Goal: Task Accomplishment & Management: Manage account settings

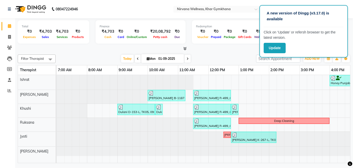
scroll to position [0, 195]
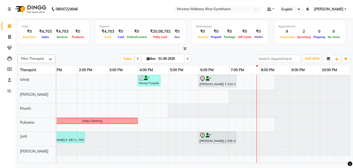
click at [329, 57] on icon "button" at bounding box center [328, 58] width 3 height 3
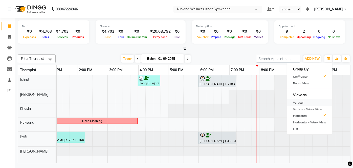
click at [306, 101] on div "Vertical" at bounding box center [309, 102] width 45 height 7
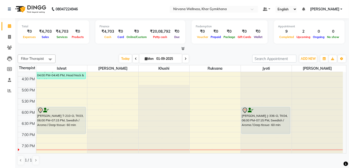
scroll to position [224, 0]
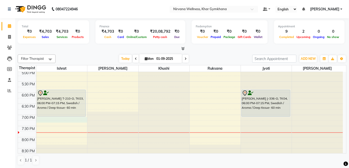
click at [52, 117] on div "7:00 AM 7:30 AM 8:00 AM 8:30 AM 9:00 AM 9:30 AM 10:00 AM 10:30 AM 11:00 AM 11:3…" at bounding box center [180, 26] width 325 height 356
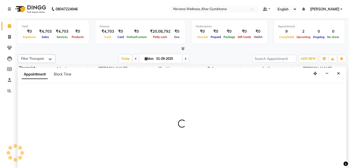
select select "67021"
select select "1155"
select select "tentative"
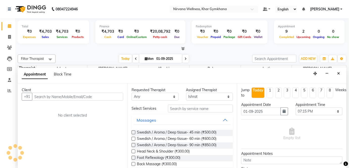
scroll to position [0, 0]
click at [336, 71] on button "Close" at bounding box center [338, 73] width 7 height 8
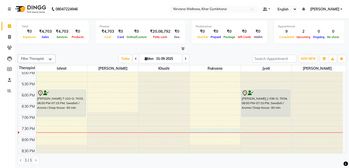
click at [201, 128] on div "7:00 AM 7:30 AM 8:00 AM 8:30 AM 9:00 AM 9:30 AM 10:00 AM 10:30 AM 11:00 AM 11:3…" at bounding box center [180, 26] width 325 height 356
select select "72486"
select select "tentative"
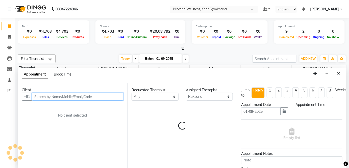
select select "1185"
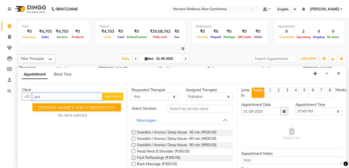
click at [90, 107] on ngb-highlight "9004333374" at bounding box center [102, 107] width 25 height 5
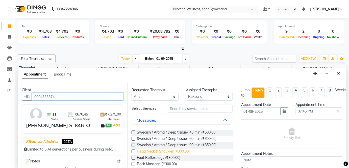
type input "9004333374"
click at [179, 149] on span "Head Neck & Shoulder (₹300.00)" at bounding box center [163, 151] width 53 height 6
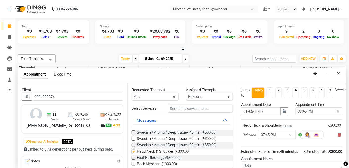
checkbox input "false"
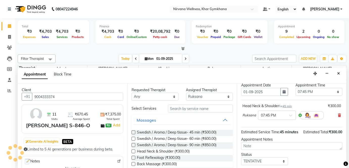
scroll to position [53, 0]
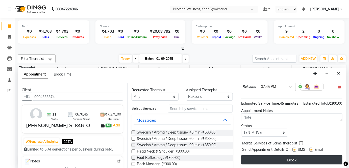
click at [290, 155] on button "Book" at bounding box center [291, 159] width 101 height 9
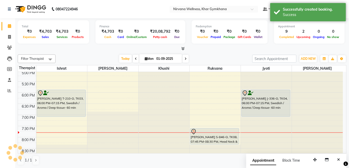
scroll to position [0, 0]
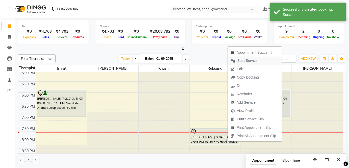
click at [243, 61] on span "Start Service" at bounding box center [248, 60] width 20 height 5
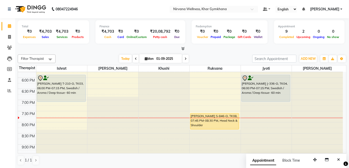
scroll to position [247, 0]
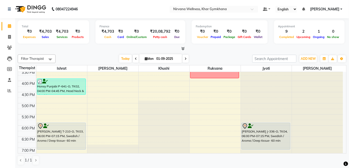
scroll to position [207, 0]
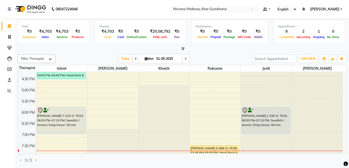
click at [184, 59] on span at bounding box center [186, 59] width 6 height 8
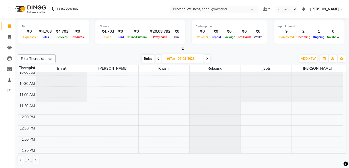
scroll to position [161, 0]
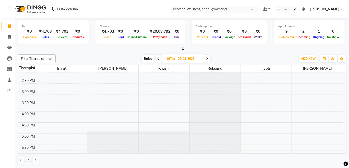
click at [207, 58] on icon at bounding box center [207, 58] width 2 height 3
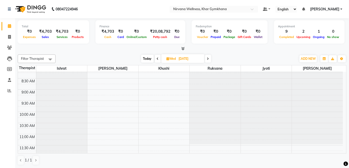
scroll to position [92, 0]
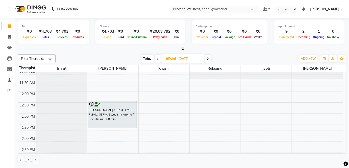
click at [149, 58] on span "Today" at bounding box center [147, 59] width 13 height 8
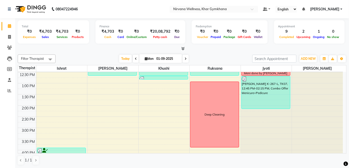
scroll to position [117, 0]
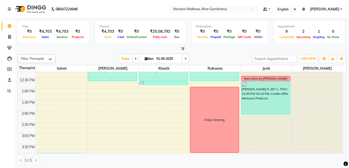
click at [136, 59] on span at bounding box center [136, 59] width 6 height 8
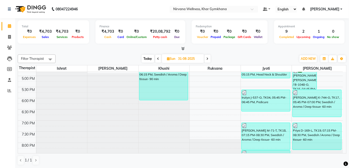
scroll to position [216, 0]
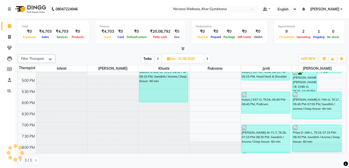
click at [142, 58] on span "Today" at bounding box center [148, 59] width 13 height 8
type input "01-09-2025"
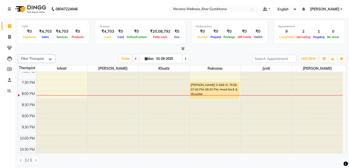
scroll to position [247, 0]
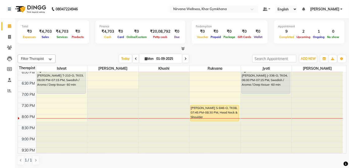
click at [51, 96] on div "7:00 AM 7:30 AM 8:00 AM 8:30 AM 9:00 AM 9:30 AM 10:00 AM 10:30 AM 11:00 AM 11:3…" at bounding box center [180, 3] width 325 height 356
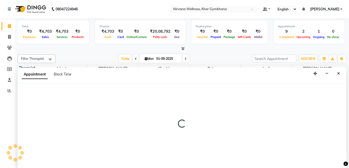
select select "67021"
select select "1155"
select select "tentative"
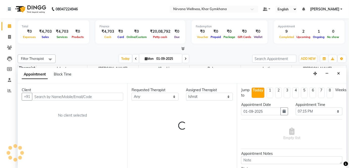
scroll to position [0, 0]
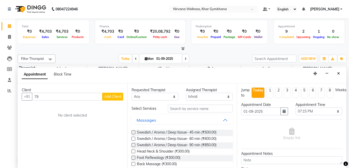
type input "7"
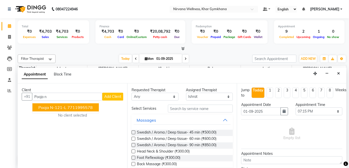
click at [91, 108] on ngb-highlight "7711995578" at bounding box center [79, 107] width 25 height 5
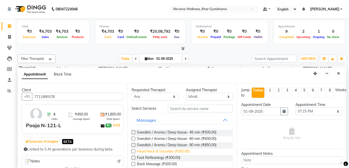
type input "7711995578"
click at [171, 151] on span "Head Neck & Shoulder (₹300.00)" at bounding box center [163, 151] width 53 height 6
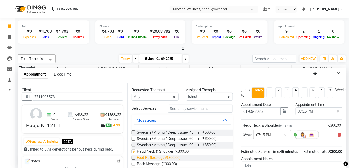
checkbox input "false"
click at [171, 157] on span "Foot Reflexology (₹300.00)" at bounding box center [158, 158] width 43 height 6
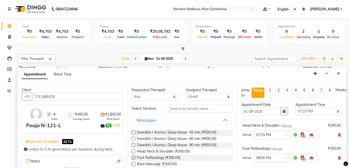
checkbox input "false"
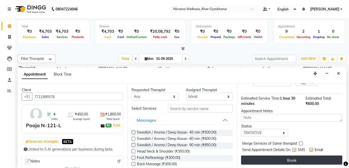
click at [272, 158] on button "Book" at bounding box center [291, 159] width 101 height 9
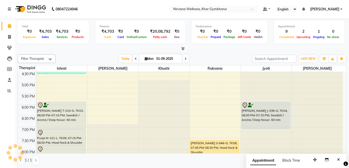
scroll to position [201, 0]
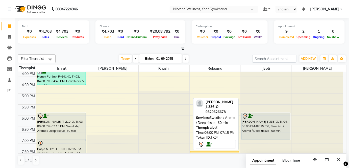
click at [257, 129] on div "[PERSON_NAME] J-336-O, TK04, 06:00 PM-07:15 PM, Swedish / Aroma / Deep tissue- …" at bounding box center [266, 126] width 49 height 27
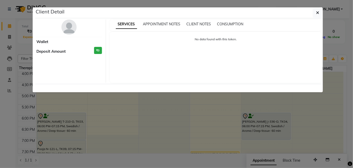
select select "7"
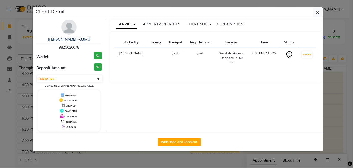
click at [183, 146] on div "Mark Done And Checkout" at bounding box center [179, 141] width 288 height 18
click at [186, 139] on button "Mark Done And Checkout" at bounding box center [178, 142] width 43 height 8
select select "service"
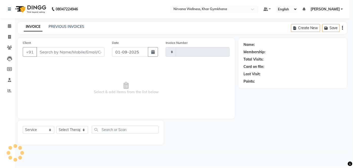
type input "2055"
select select "6844"
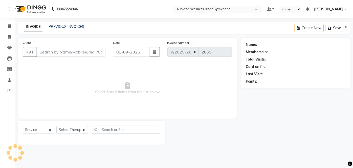
type input "9820626678"
select select "78895"
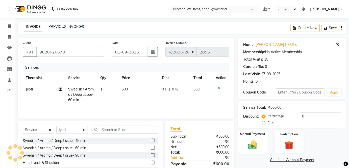
click at [258, 139] on img at bounding box center [252, 144] width 15 height 10
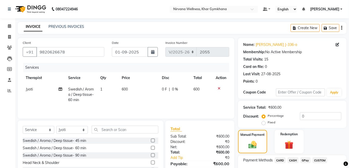
scroll to position [35, 0]
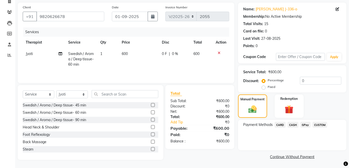
click at [294, 125] on span "CASH" at bounding box center [293, 125] width 11 height 6
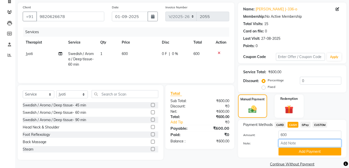
paste input "HL0002303"
type input "HL0002303"
click at [308, 150] on button "Add Payment" at bounding box center [310, 151] width 63 height 8
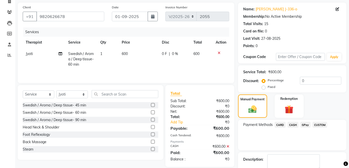
scroll to position [64, 0]
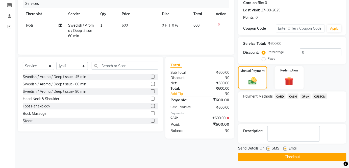
click at [304, 160] on main "INVOICE PREVIOUS INVOICES Create New Save Client +91 9820626678 Date 01-09-2025…" at bounding box center [182, 63] width 334 height 210
click at [301, 153] on button "Checkout" at bounding box center [292, 157] width 108 height 8
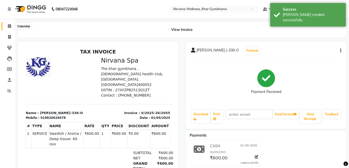
click at [11, 26] on span at bounding box center [9, 26] width 9 height 6
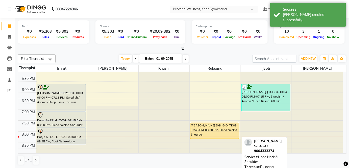
scroll to position [230, 0]
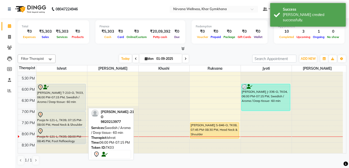
click at [76, 94] on div "[PERSON_NAME] T-210-O, TK03, 06:00 PM-07:15 PM, Swedish / Aroma / Deep tissue- …" at bounding box center [61, 97] width 49 height 27
select select "7"
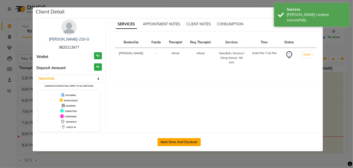
click at [199, 139] on button "Mark Done And Checkout" at bounding box center [178, 142] width 43 height 8
select select "service"
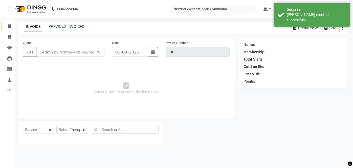
type input "2056"
select select "6844"
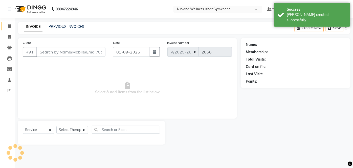
type input "9820213977"
select select "67021"
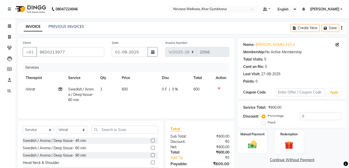
click at [252, 141] on img at bounding box center [253, 144] width 14 height 10
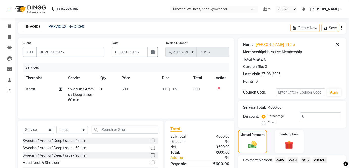
scroll to position [35, 0]
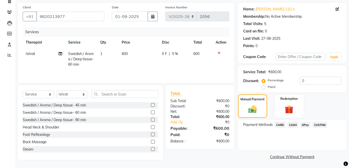
click at [291, 125] on span "CASH" at bounding box center [293, 125] width 11 height 6
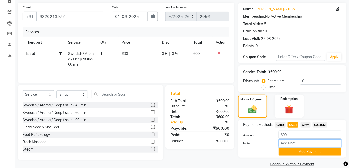
paste input "HL0002302"
type input "HL0002302"
click at [309, 150] on button "Add Payment" at bounding box center [310, 151] width 63 height 8
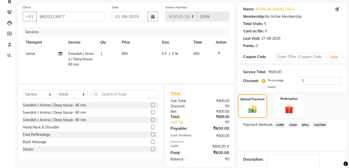
scroll to position [64, 0]
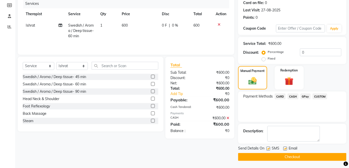
click at [308, 156] on button "Checkout" at bounding box center [292, 157] width 108 height 8
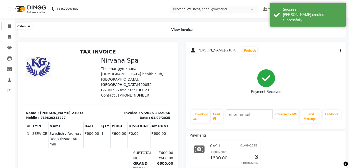
click at [11, 25] on icon at bounding box center [9, 26] width 3 height 4
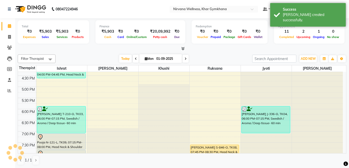
scroll to position [230, 0]
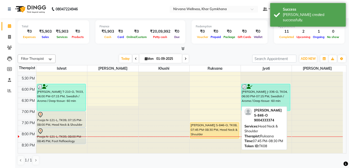
click at [236, 125] on div "[PERSON_NAME] S-846-O, TK08, 07:45 PM-08:30 PM, Head Neck & Shoulder" at bounding box center [215, 130] width 49 height 16
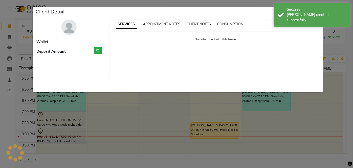
select select "1"
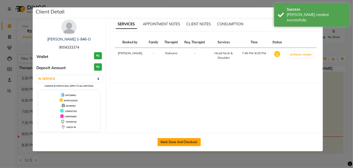
click at [170, 140] on button "Mark Done And Checkout" at bounding box center [178, 142] width 43 height 8
select select "6844"
select select "service"
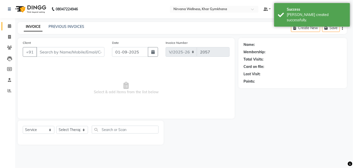
type input "9004333374"
select select "72486"
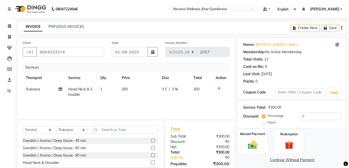
click at [248, 141] on img at bounding box center [252, 144] width 15 height 10
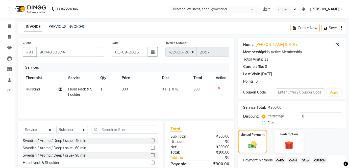
scroll to position [35, 0]
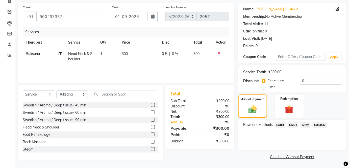
click at [290, 125] on span "CASH" at bounding box center [293, 125] width 11 height 6
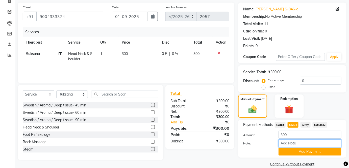
paste input "HL0002304"
type input "HL0002304"
click at [306, 147] on button "Add Payment" at bounding box center [310, 151] width 63 height 8
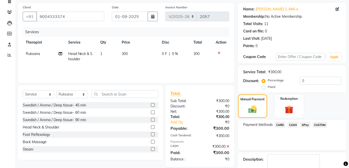
scroll to position [64, 0]
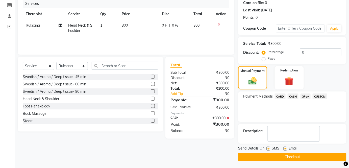
drag, startPoint x: 303, startPoint y: 158, endPoint x: 293, endPoint y: 153, distance: 11.1
click at [302, 158] on button "Checkout" at bounding box center [292, 157] width 108 height 8
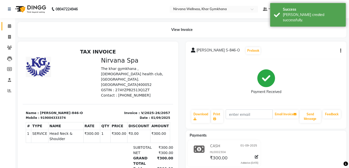
click at [9, 29] on link "Calendar" at bounding box center [8, 26] width 12 height 8
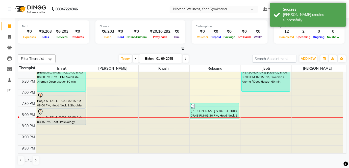
scroll to position [270, 0]
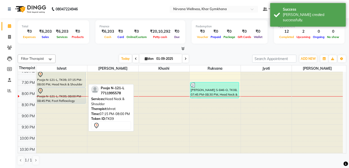
click at [72, 83] on div "Pooja N-121-L, TK09, 07:15 PM-08:00 PM, Head Neck & Shoulder" at bounding box center [61, 79] width 49 height 16
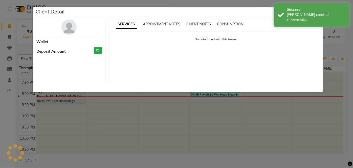
select select "7"
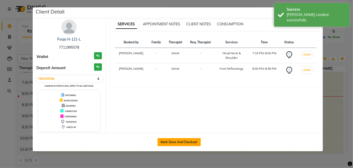
click at [191, 144] on button "Mark Done And Checkout" at bounding box center [178, 142] width 43 height 8
select select "service"
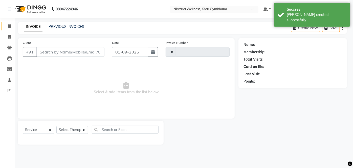
type input "2058"
select select "3"
select select "6844"
type input "7711995578"
select select "67021"
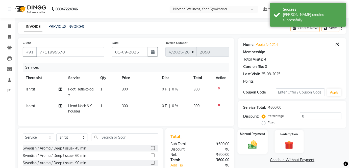
click at [245, 144] on div "Manual Payment" at bounding box center [253, 141] width 30 height 25
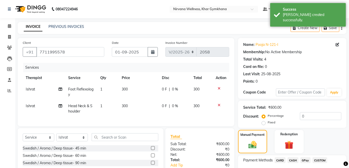
scroll to position [46, 0]
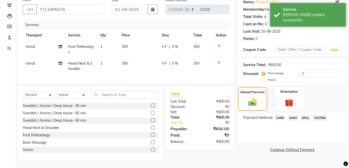
click at [297, 114] on span "CASH" at bounding box center [293, 117] width 11 height 6
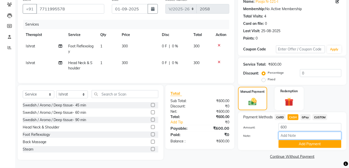
paste input "HL0002306"
type input "HL0002306"
click at [313, 143] on button "Add Payment" at bounding box center [310, 144] width 63 height 8
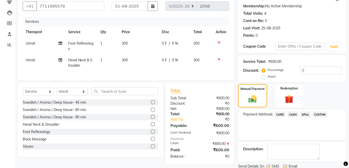
scroll to position [64, 0]
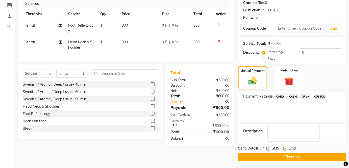
click at [308, 155] on button "Checkout" at bounding box center [292, 157] width 108 height 8
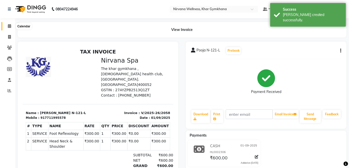
click at [11, 25] on icon at bounding box center [9, 26] width 3 height 4
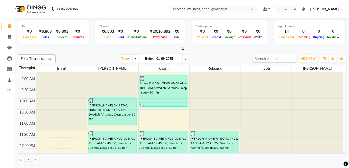
scroll to position [63, 0]
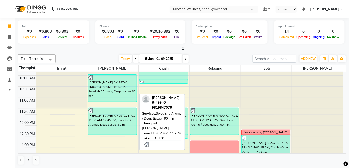
click at [98, 123] on div "[PERSON_NAME] R-499_O, TK01, 11:30 AM-12:45 PM, Swedish / Aroma / Deep tissue- …" at bounding box center [112, 121] width 49 height 27
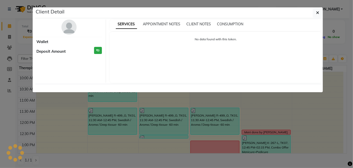
select select "3"
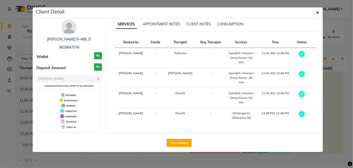
click at [67, 29] on img at bounding box center [68, 26] width 15 height 15
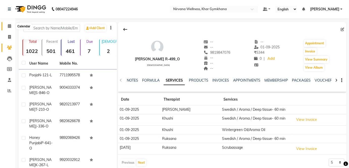
click at [7, 28] on span at bounding box center [9, 26] width 9 height 6
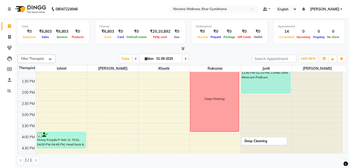
scroll to position [92, 0]
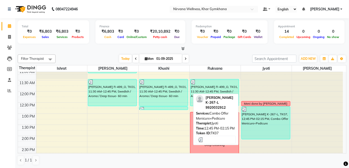
click at [266, 113] on div "[PERSON_NAME] K-267-L, TK07, 12:45 PM-02:15 PM, Combo Offer Menicure+Pedicure" at bounding box center [266, 122] width 49 height 32
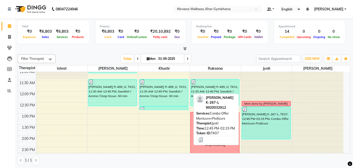
select select "3"
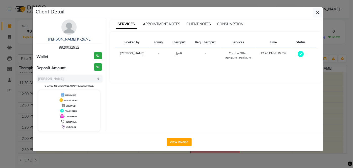
click at [59, 23] on div "Sunita Khatwani K-267-L 9920032912 Wallet ₹0 Deposit Amount ₹0 Select MARK DONE…" at bounding box center [69, 75] width 73 height 112
click at [81, 28] on div "Sunita Khatwani K-267-L 9920032912 Wallet ₹0 Deposit Amount ₹0 Select MARK DONE…" at bounding box center [69, 75] width 73 height 112
click at [65, 29] on img at bounding box center [68, 26] width 15 height 15
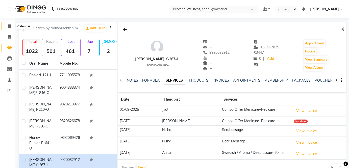
click at [6, 27] on span at bounding box center [9, 26] width 9 height 6
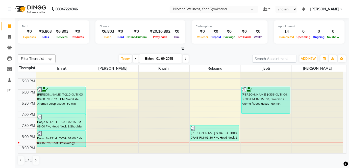
scroll to position [224, 0]
